Goal: Information Seeking & Learning: Learn about a topic

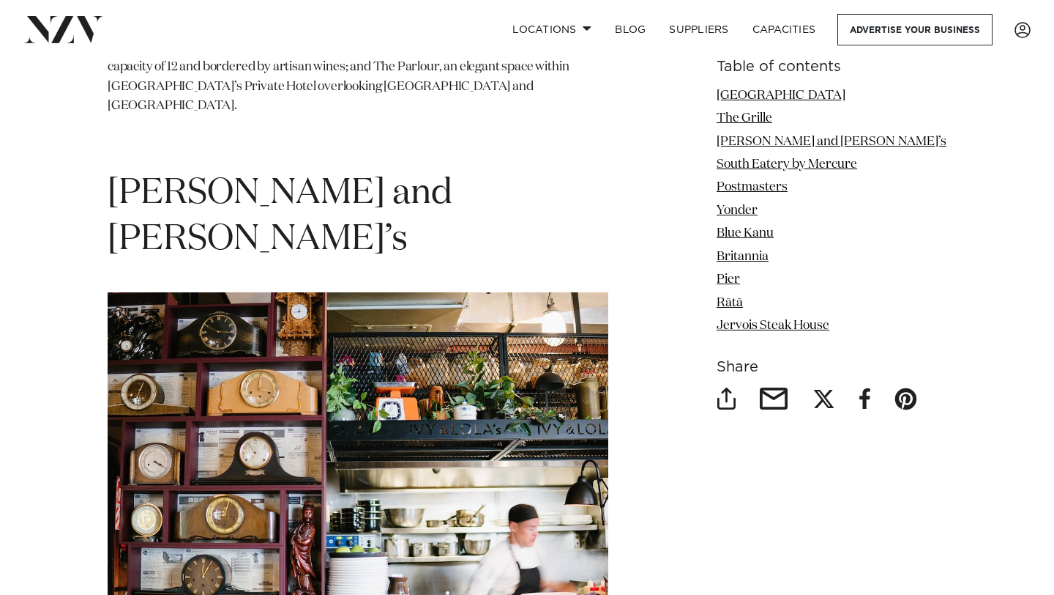
scroll to position [2177, 0]
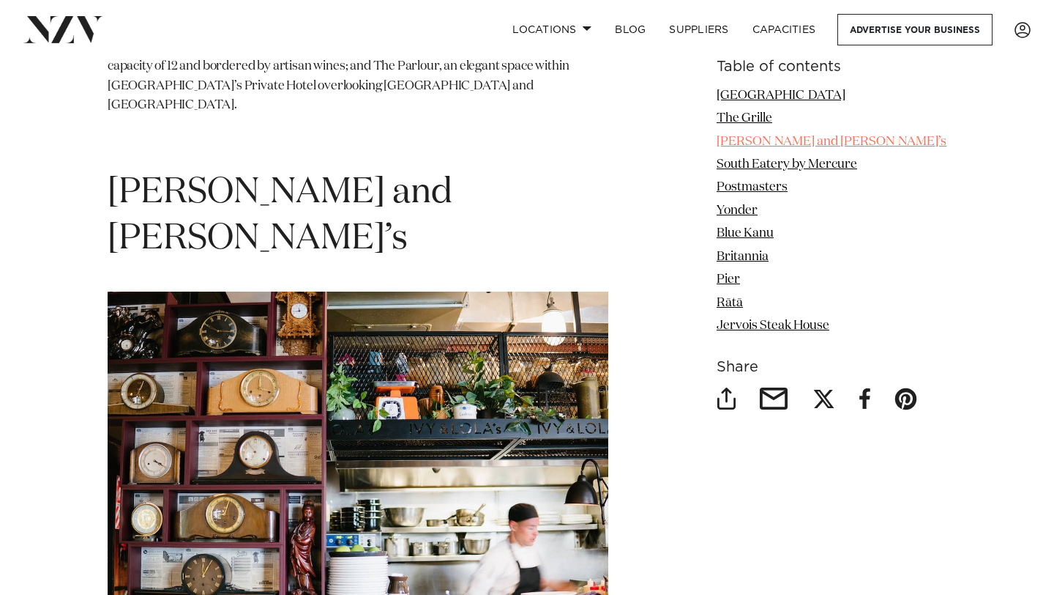
click at [774, 139] on link "[PERSON_NAME] and [PERSON_NAME]’s" at bounding box center [832, 141] width 230 height 12
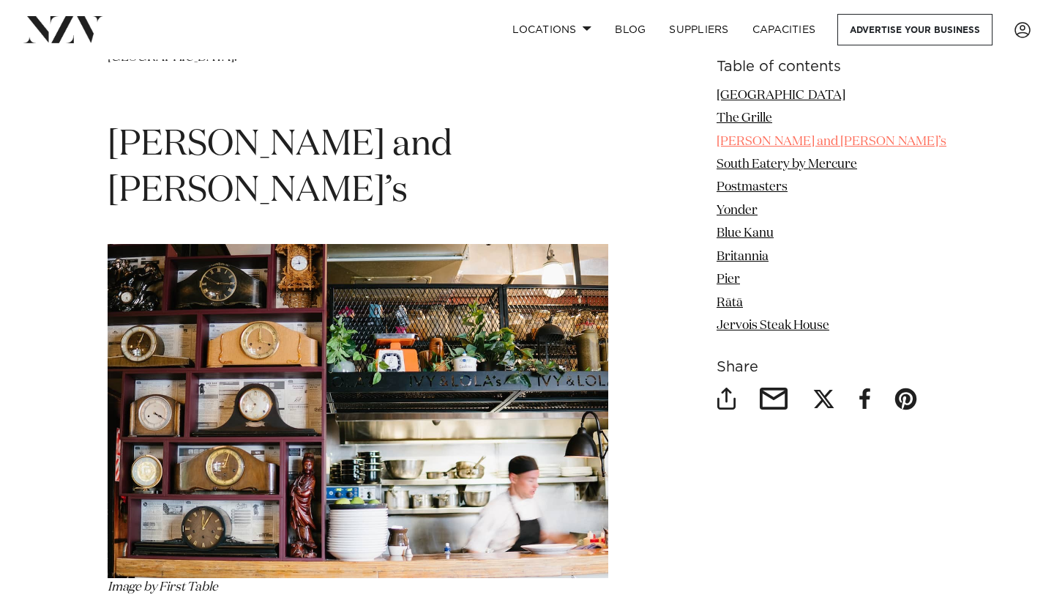
scroll to position [2229, 0]
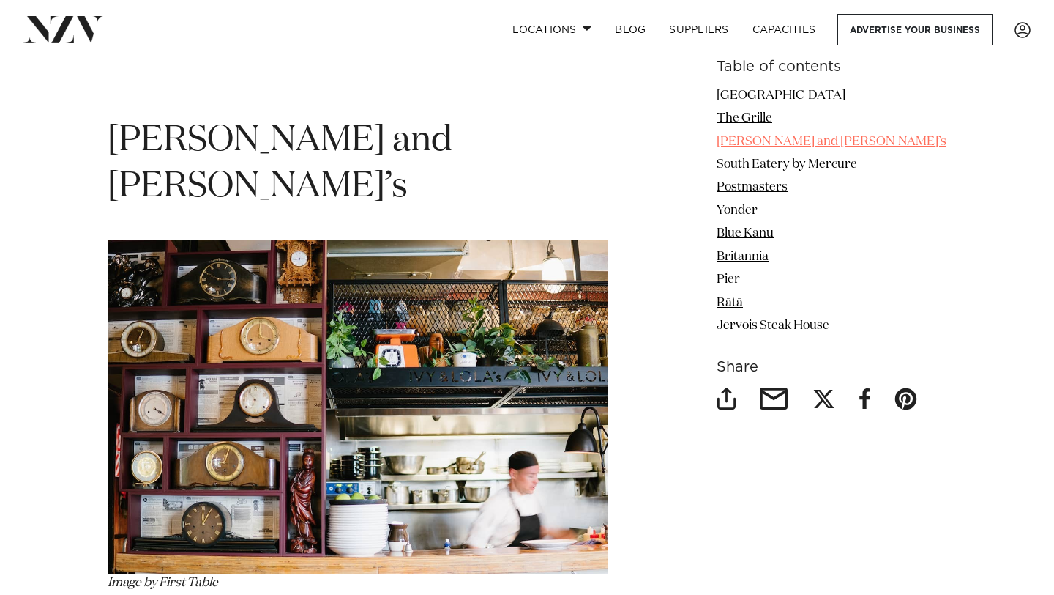
click at [773, 145] on link "[PERSON_NAME] and [PERSON_NAME]’s" at bounding box center [832, 141] width 230 height 12
click at [770, 141] on link "[PERSON_NAME] and [PERSON_NAME]’s" at bounding box center [832, 141] width 230 height 12
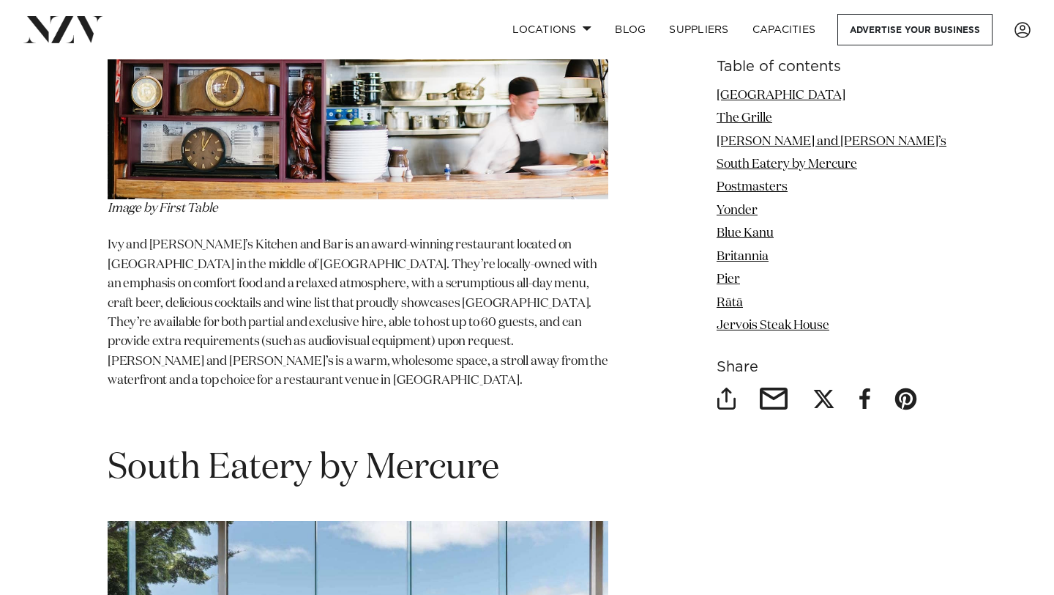
scroll to position [2604, 0]
click at [762, 148] on link "[PERSON_NAME] and [PERSON_NAME]’s" at bounding box center [832, 141] width 230 height 12
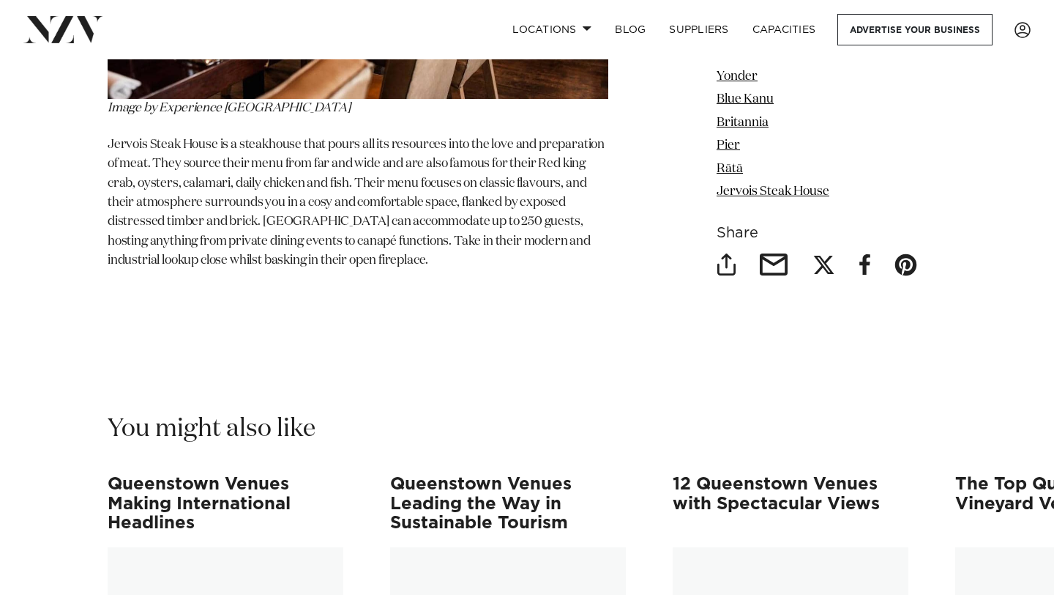
scroll to position [7502, 0]
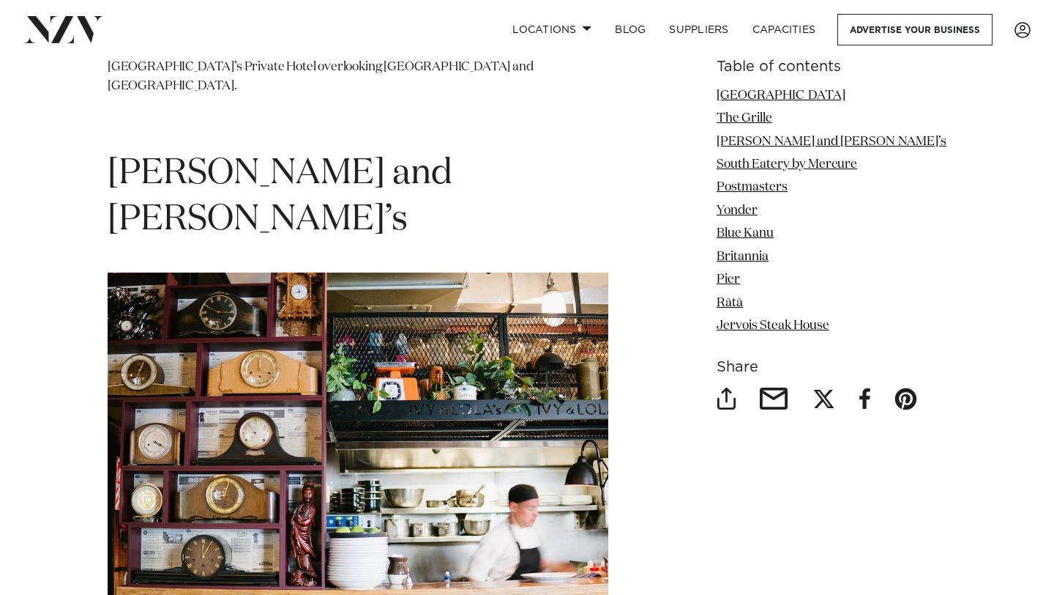
scroll to position [2177, 0]
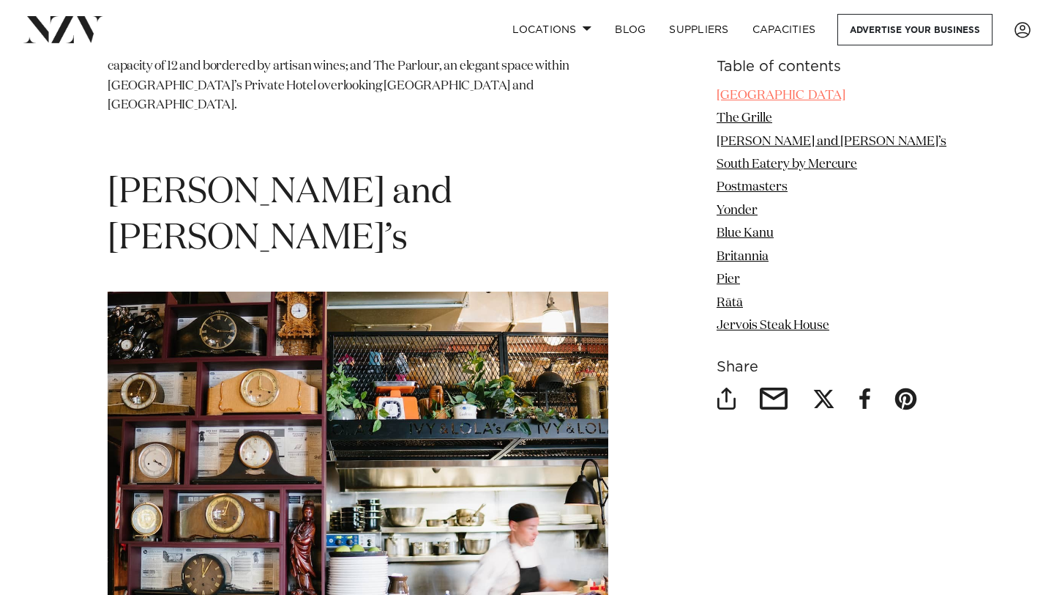
click at [789, 95] on link "[GEOGRAPHIC_DATA]" at bounding box center [781, 95] width 129 height 12
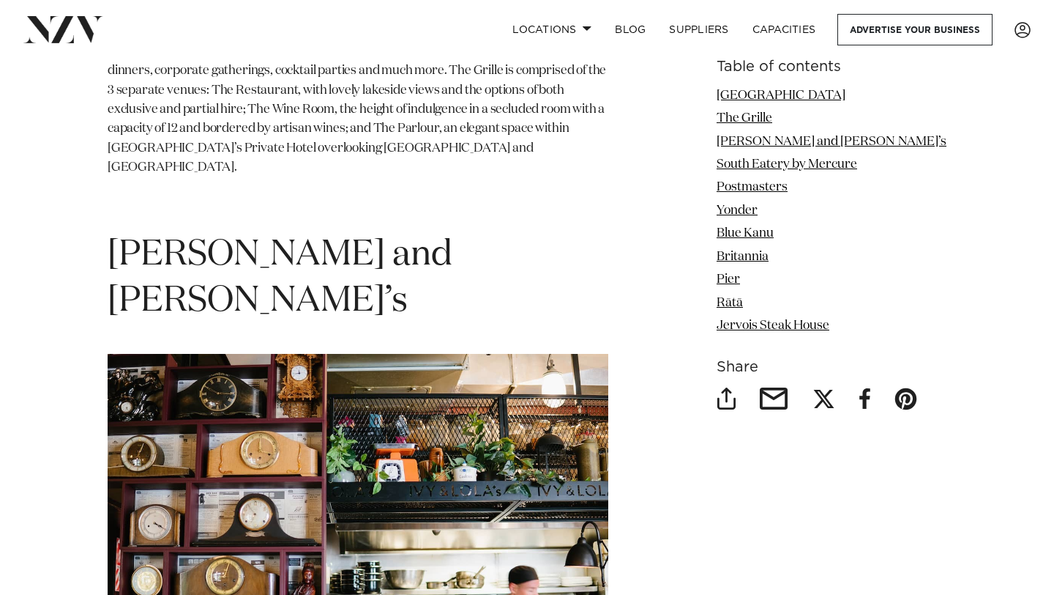
scroll to position [2166, 0]
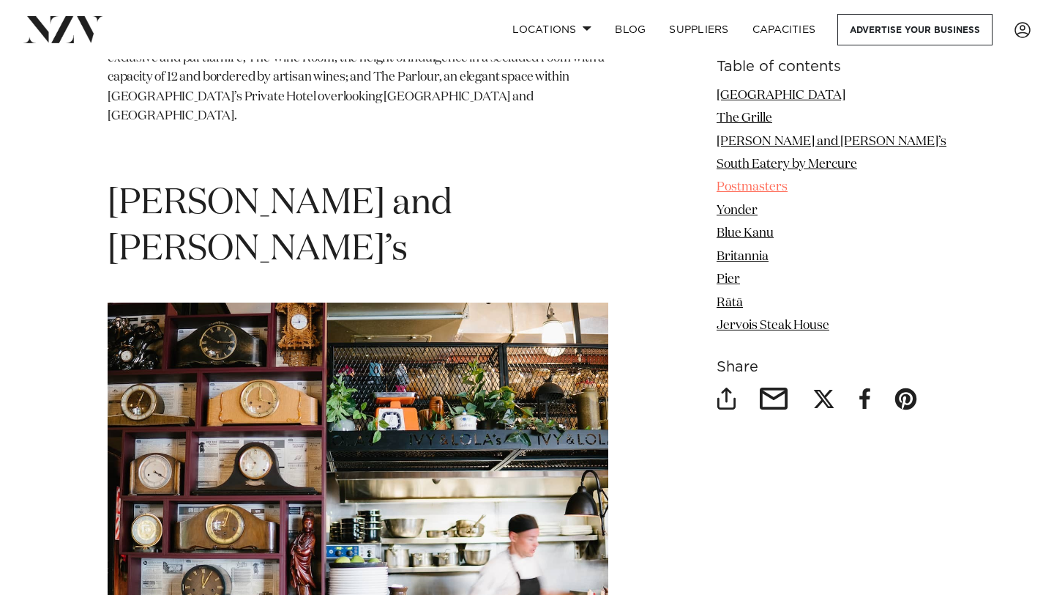
click at [773, 190] on link "Postmasters" at bounding box center [752, 188] width 71 height 12
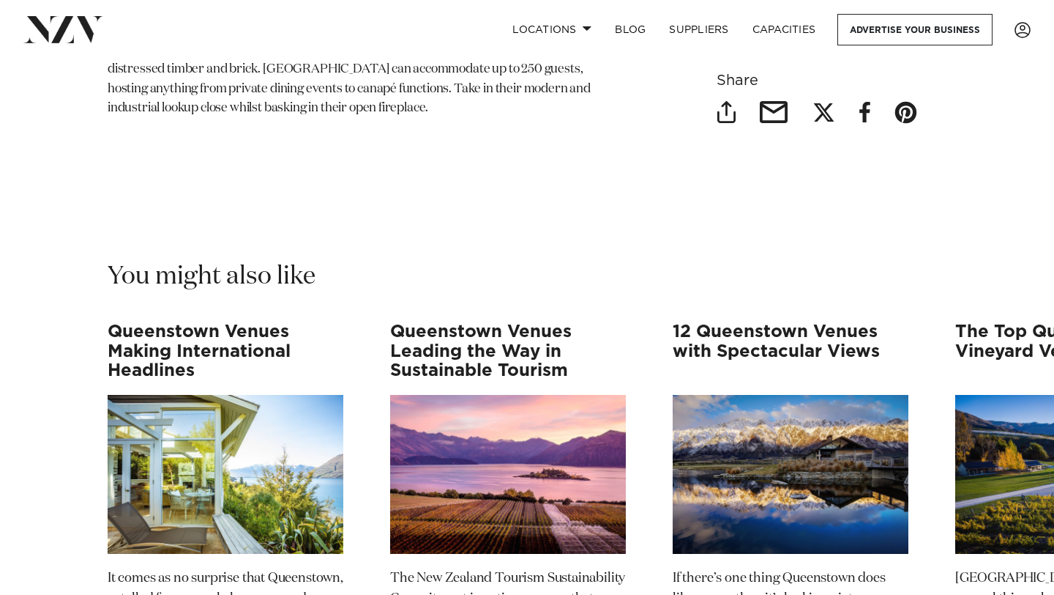
scroll to position [7654, 0]
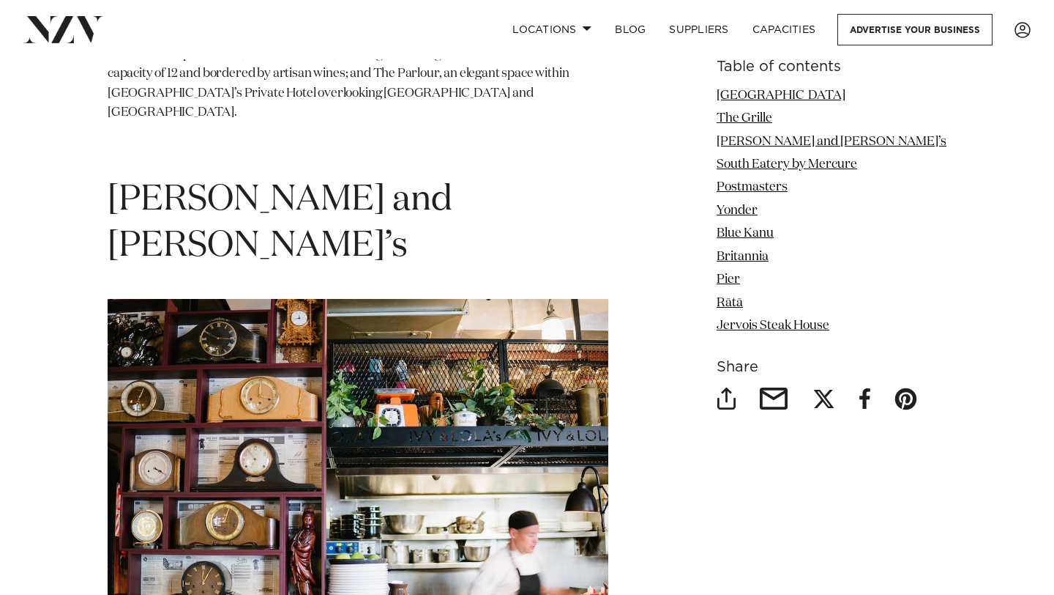
scroll to position [2166, 0]
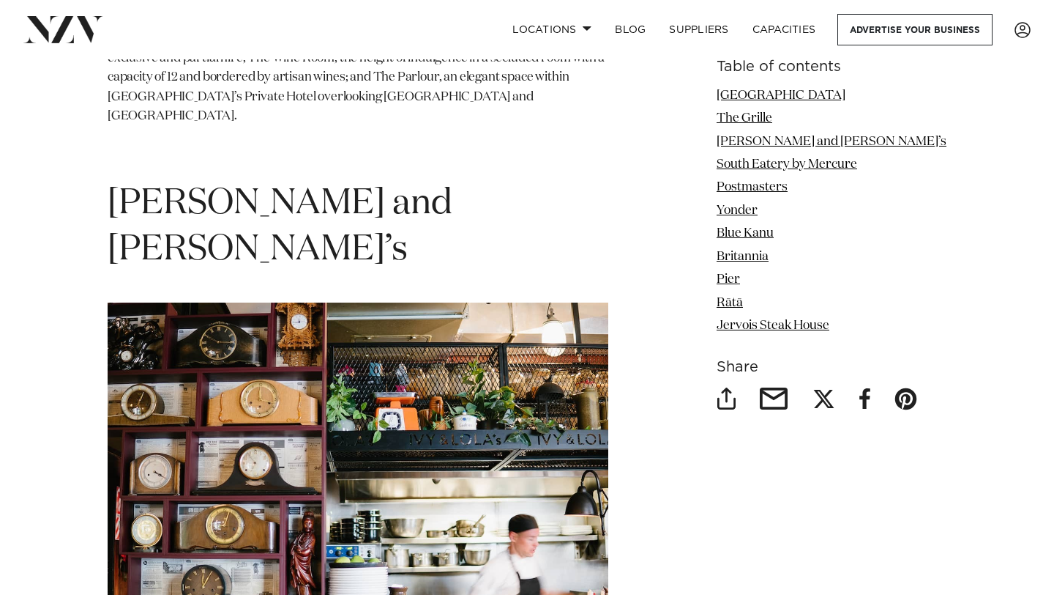
scroll to position [2177, 0]
